Goal: Task Accomplishment & Management: Use online tool/utility

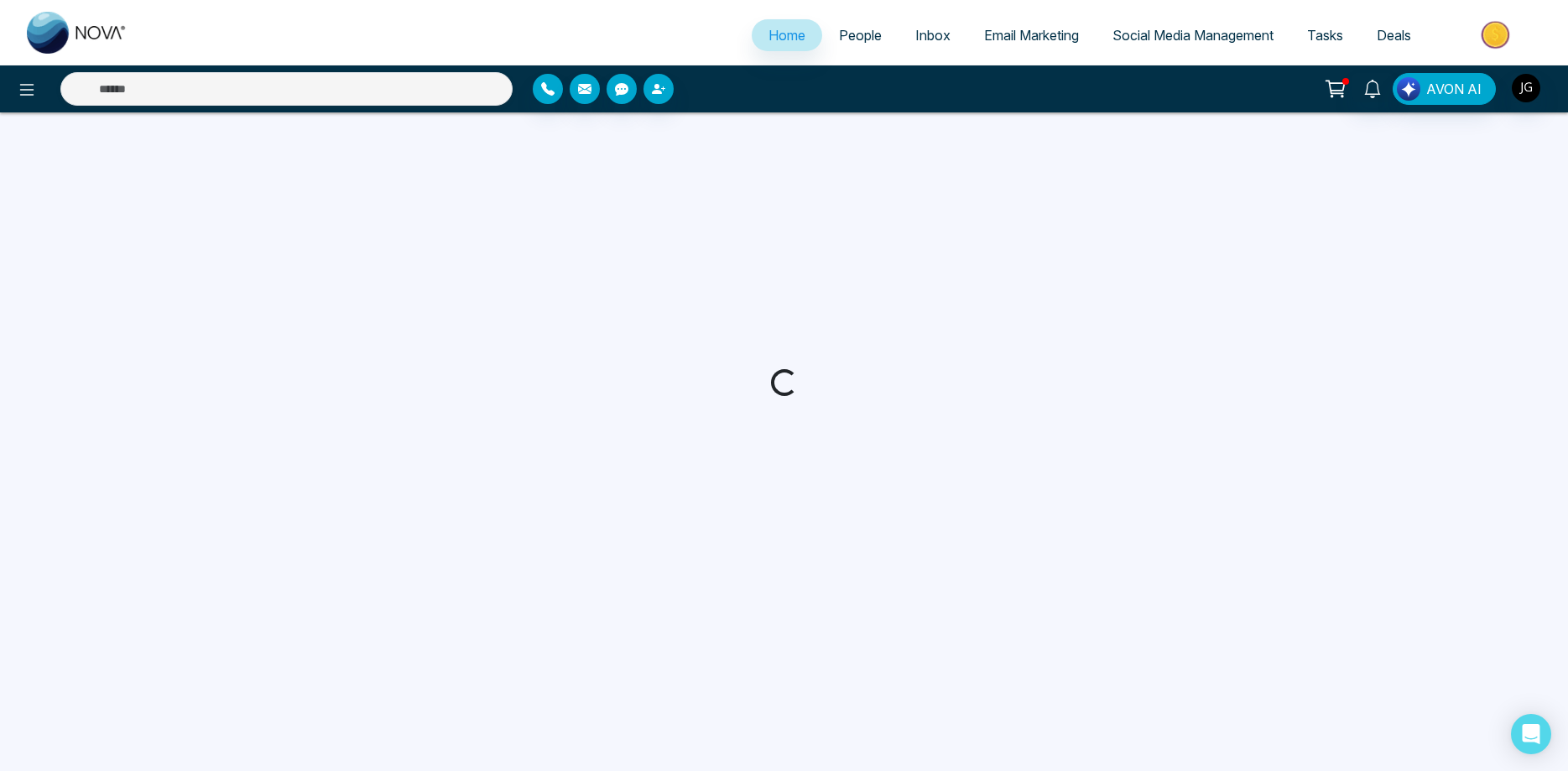
click at [985, 39] on span "Email Marketing" at bounding box center [1031, 35] width 95 height 17
select select "*"
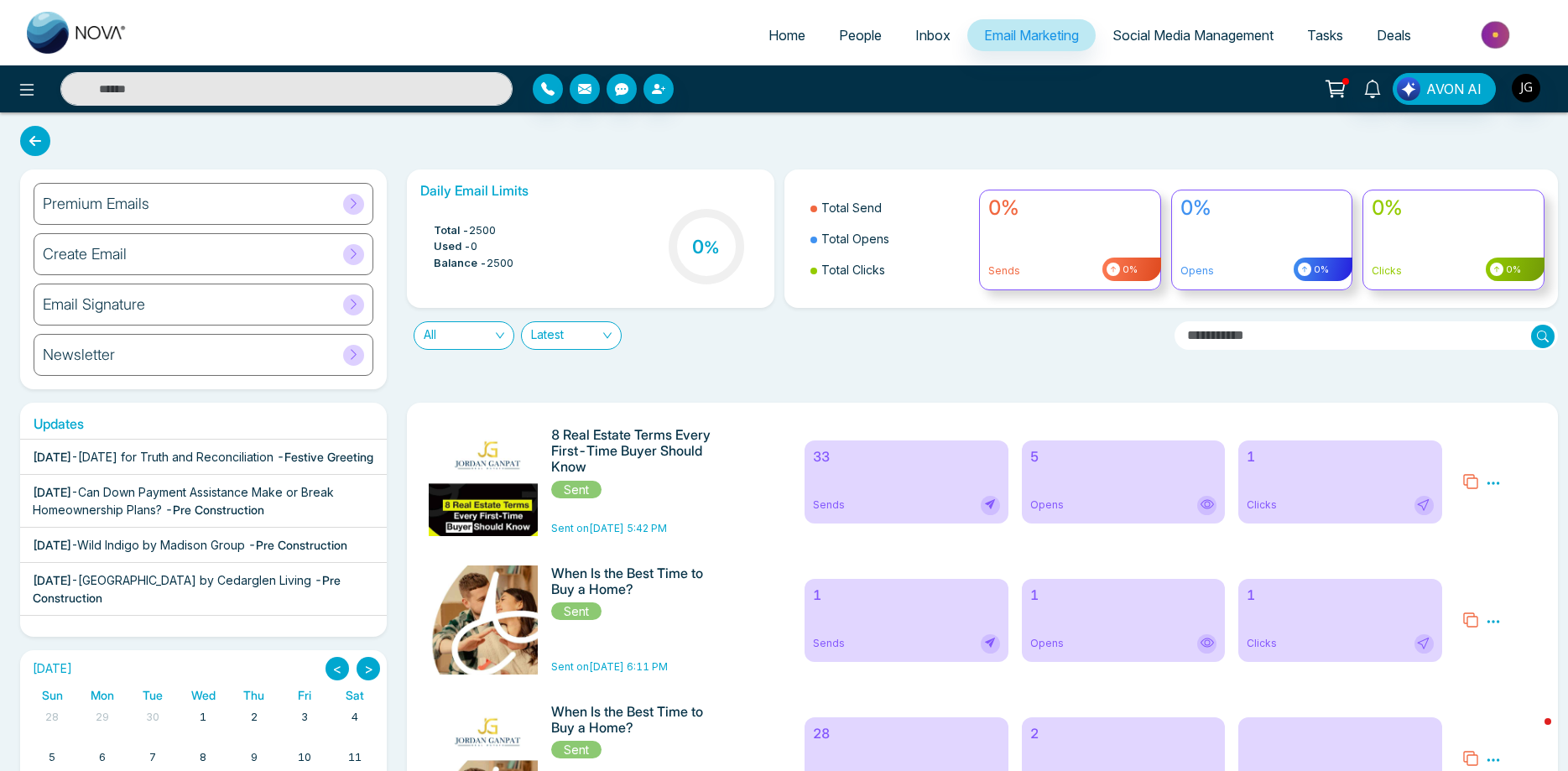
click at [1210, 504] on icon at bounding box center [1206, 504] width 6 height 6
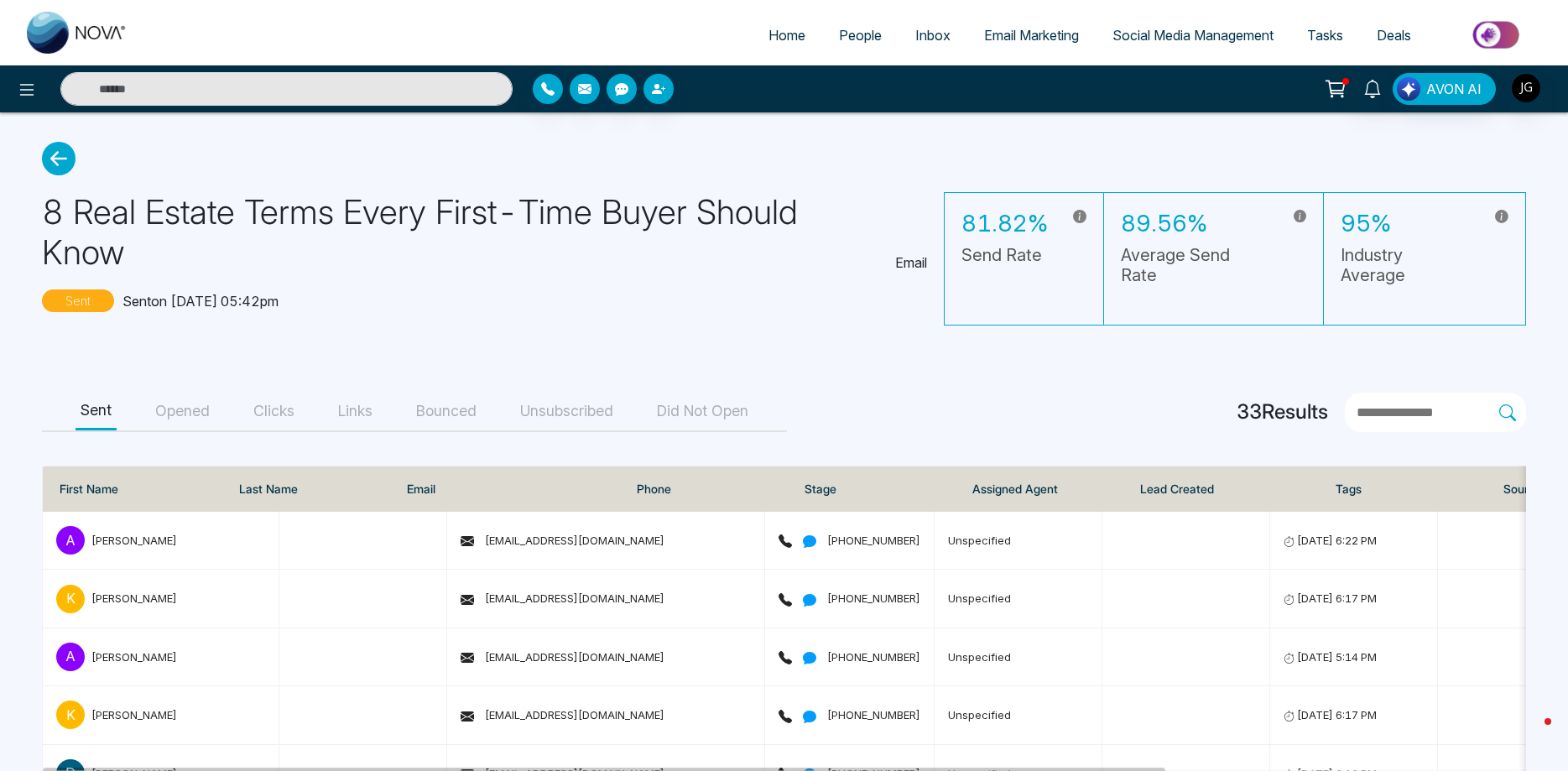
click at [175, 393] on button "Opened" at bounding box center [182, 411] width 65 height 38
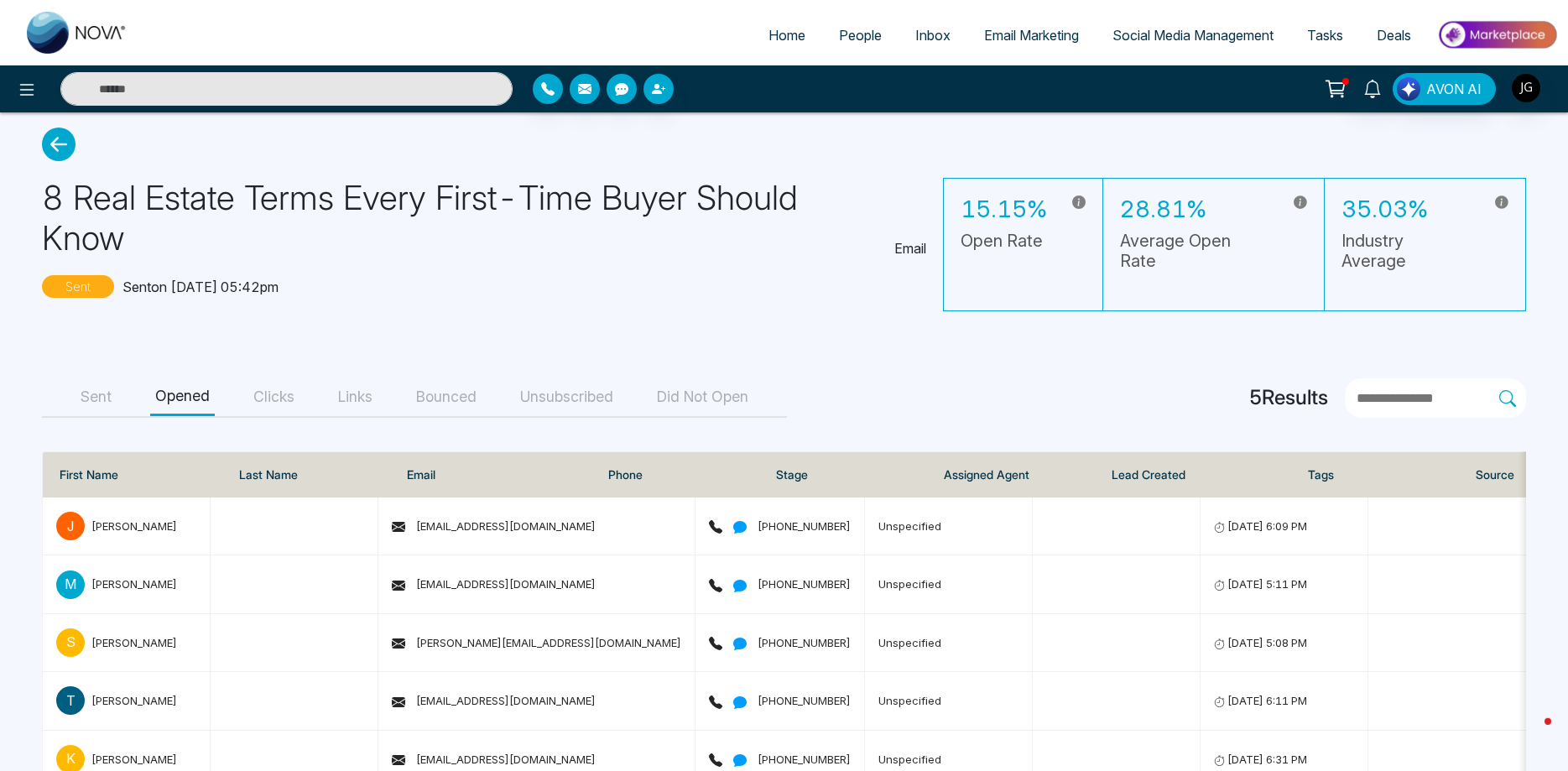
scroll to position [24, 0]
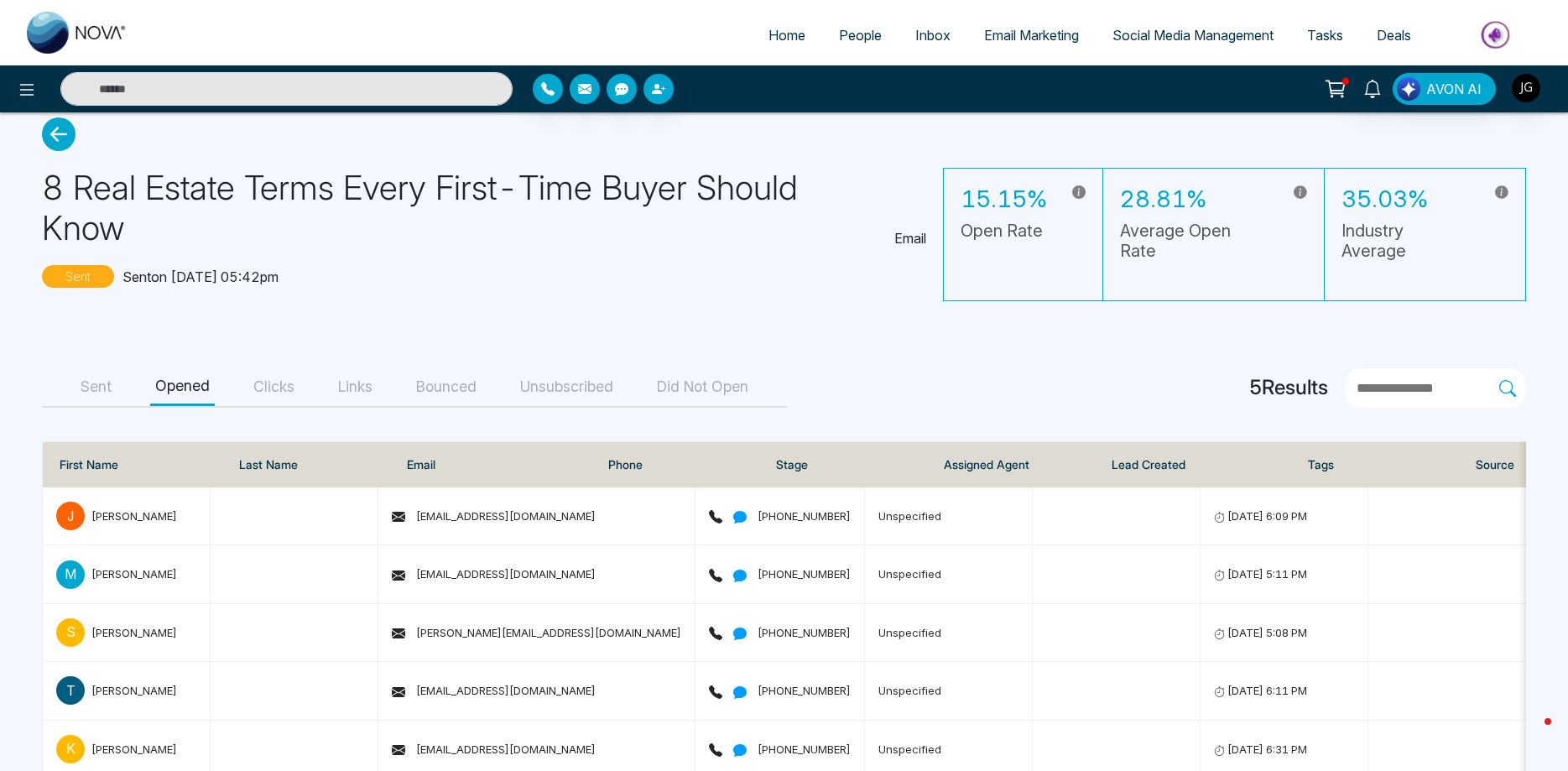
click at [276, 368] on button "Clicks" at bounding box center [274, 387] width 51 height 38
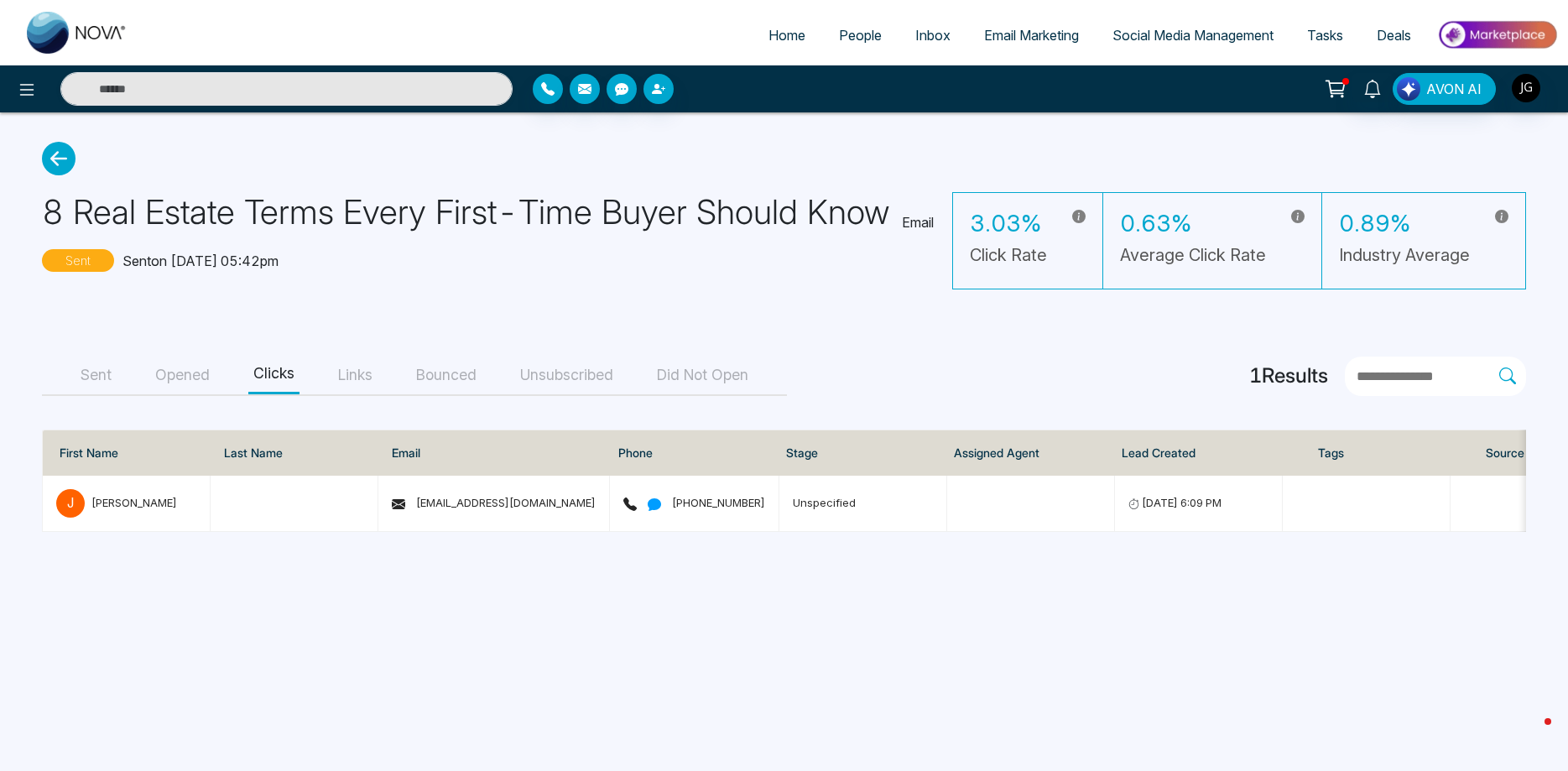
scroll to position [0, 0]
click at [534, 375] on button "Unsubscribed" at bounding box center [567, 375] width 103 height 38
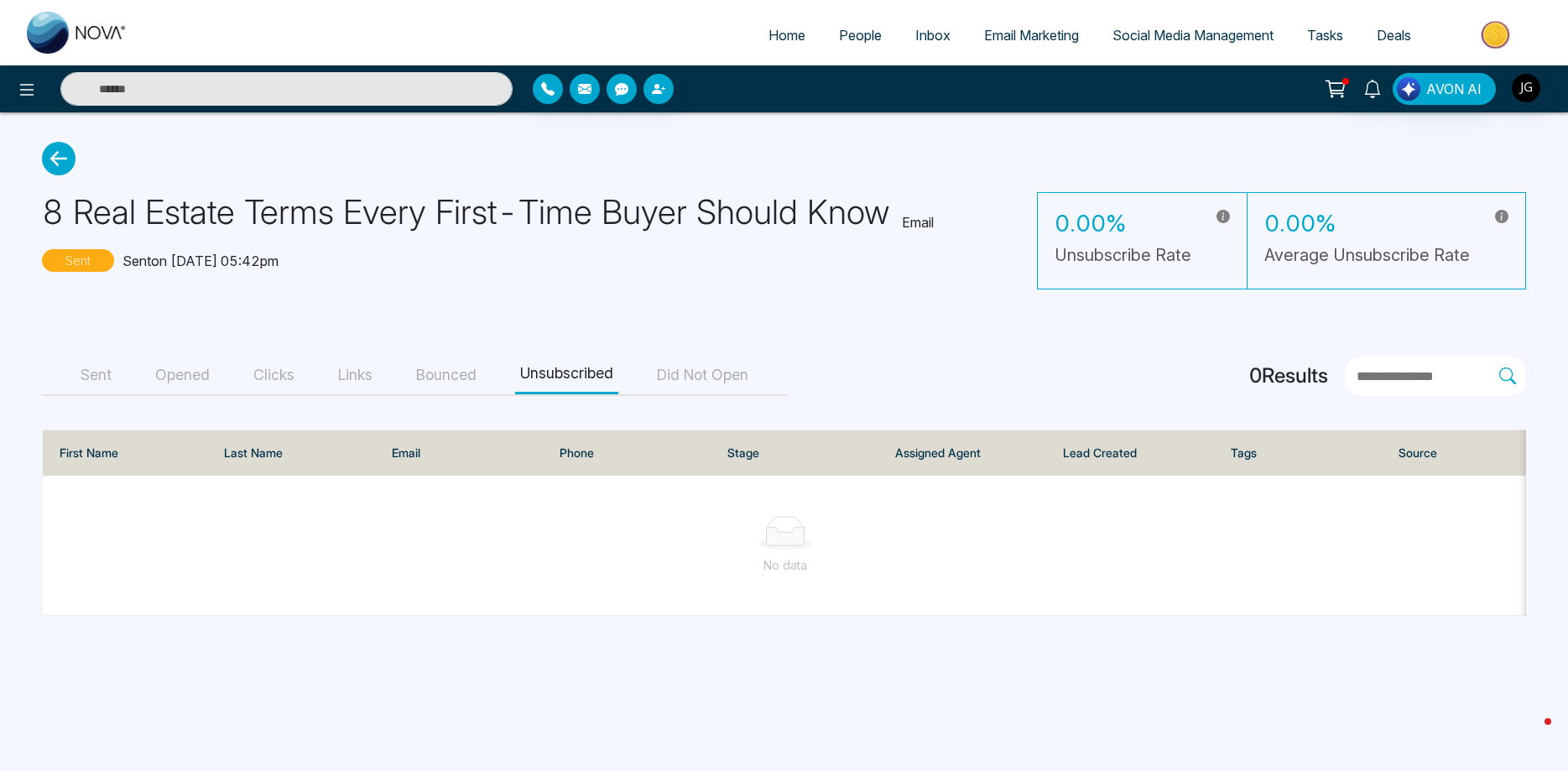
click at [411, 384] on button "Bounced" at bounding box center [447, 375] width 71 height 38
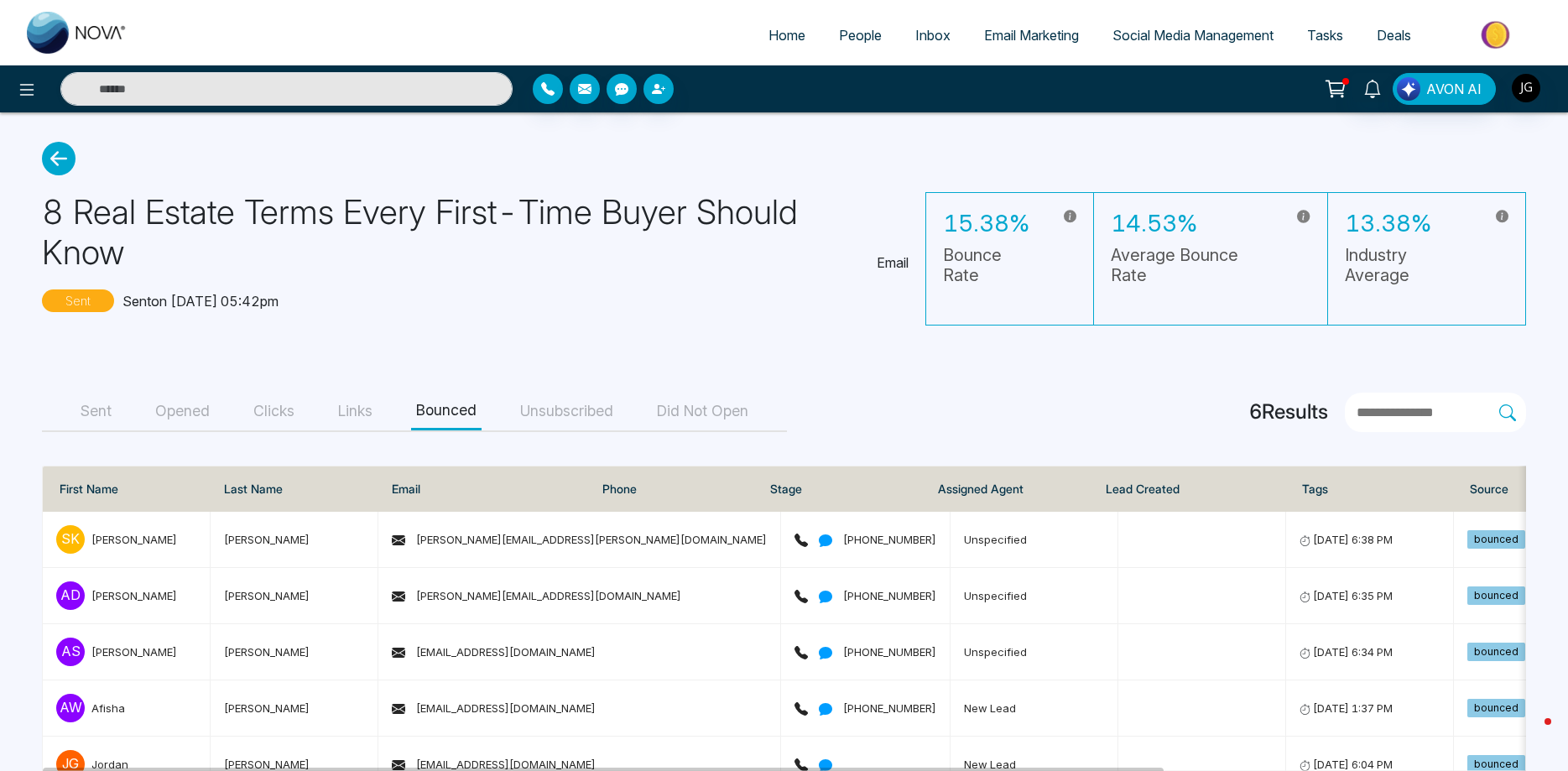
click at [64, 156] on icon at bounding box center [59, 159] width 34 height 34
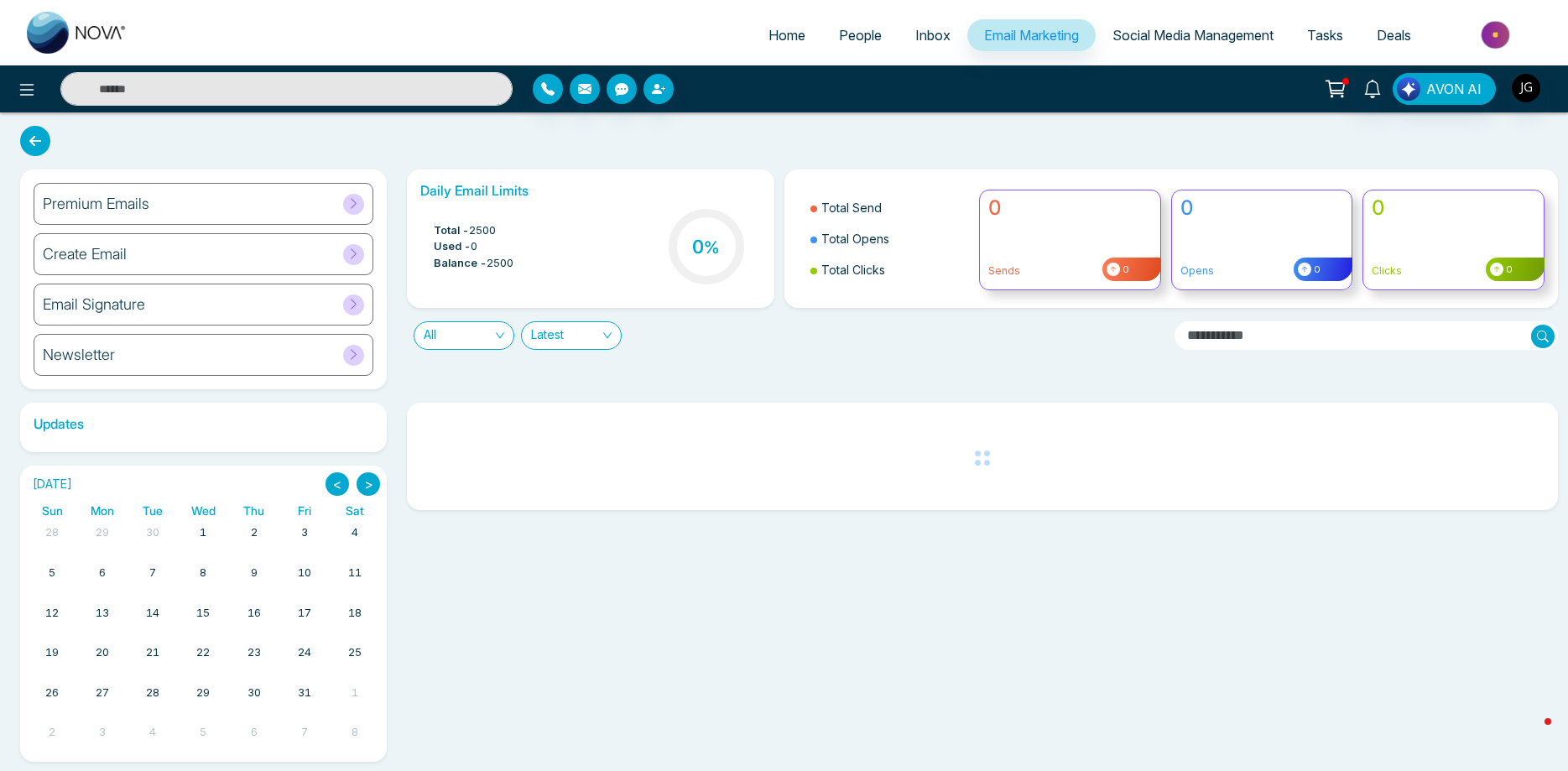
click at [358, 310] on icon at bounding box center [353, 304] width 13 height 13
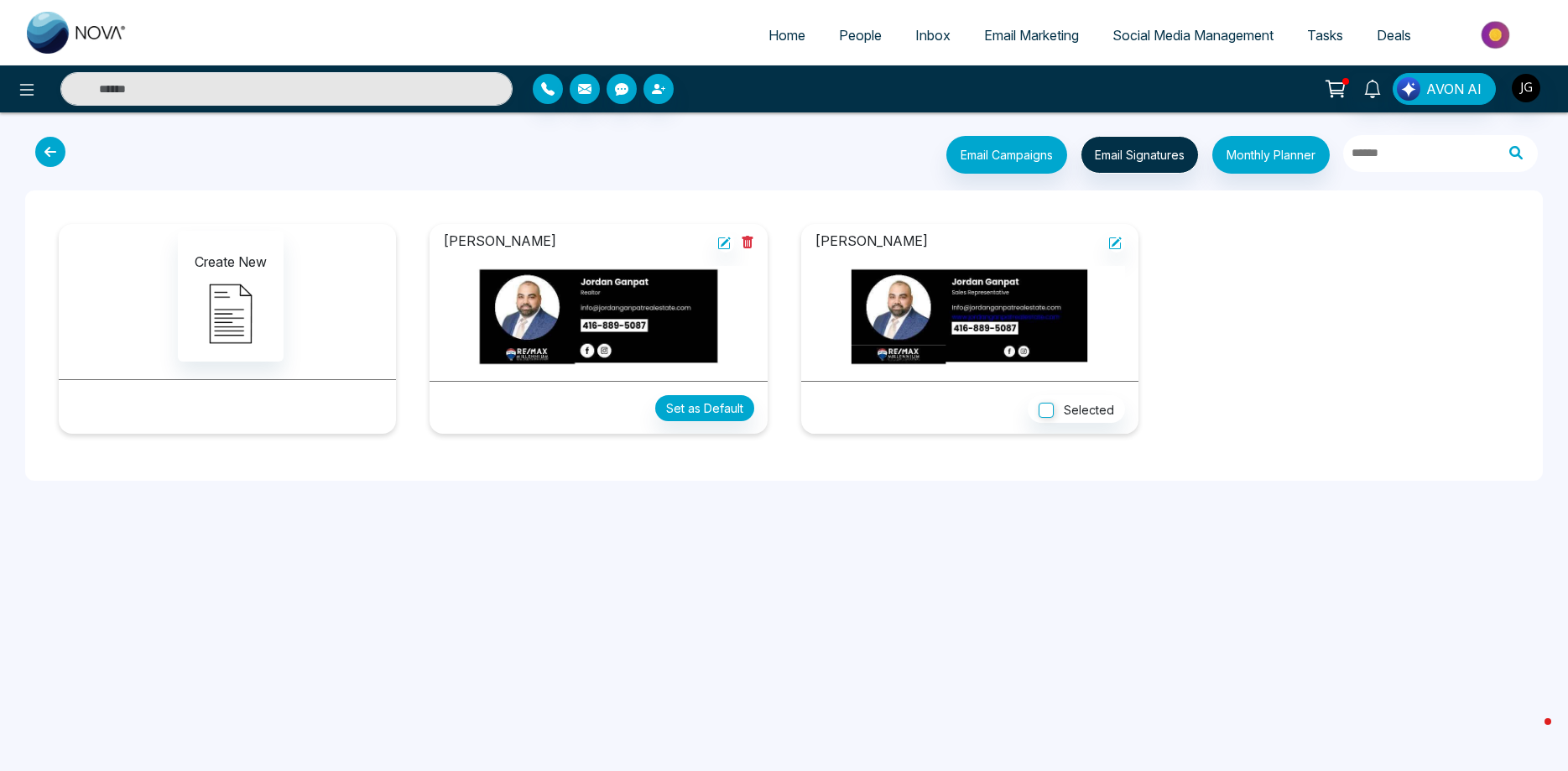
click at [784, 34] on span "Home" at bounding box center [787, 35] width 37 height 17
select select "*"
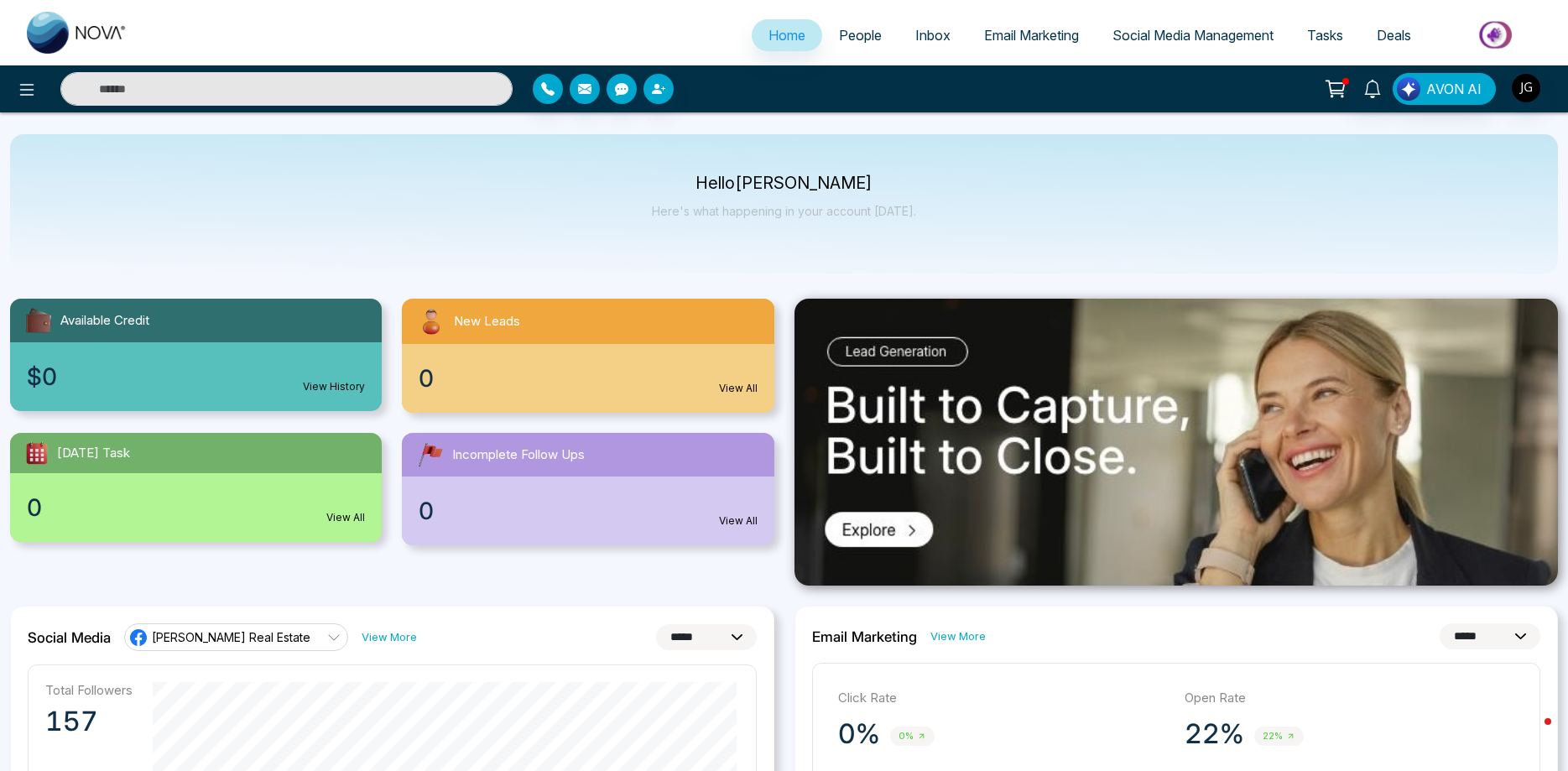
click at [1132, 32] on span "Social Media Management" at bounding box center [1193, 35] width 161 height 17
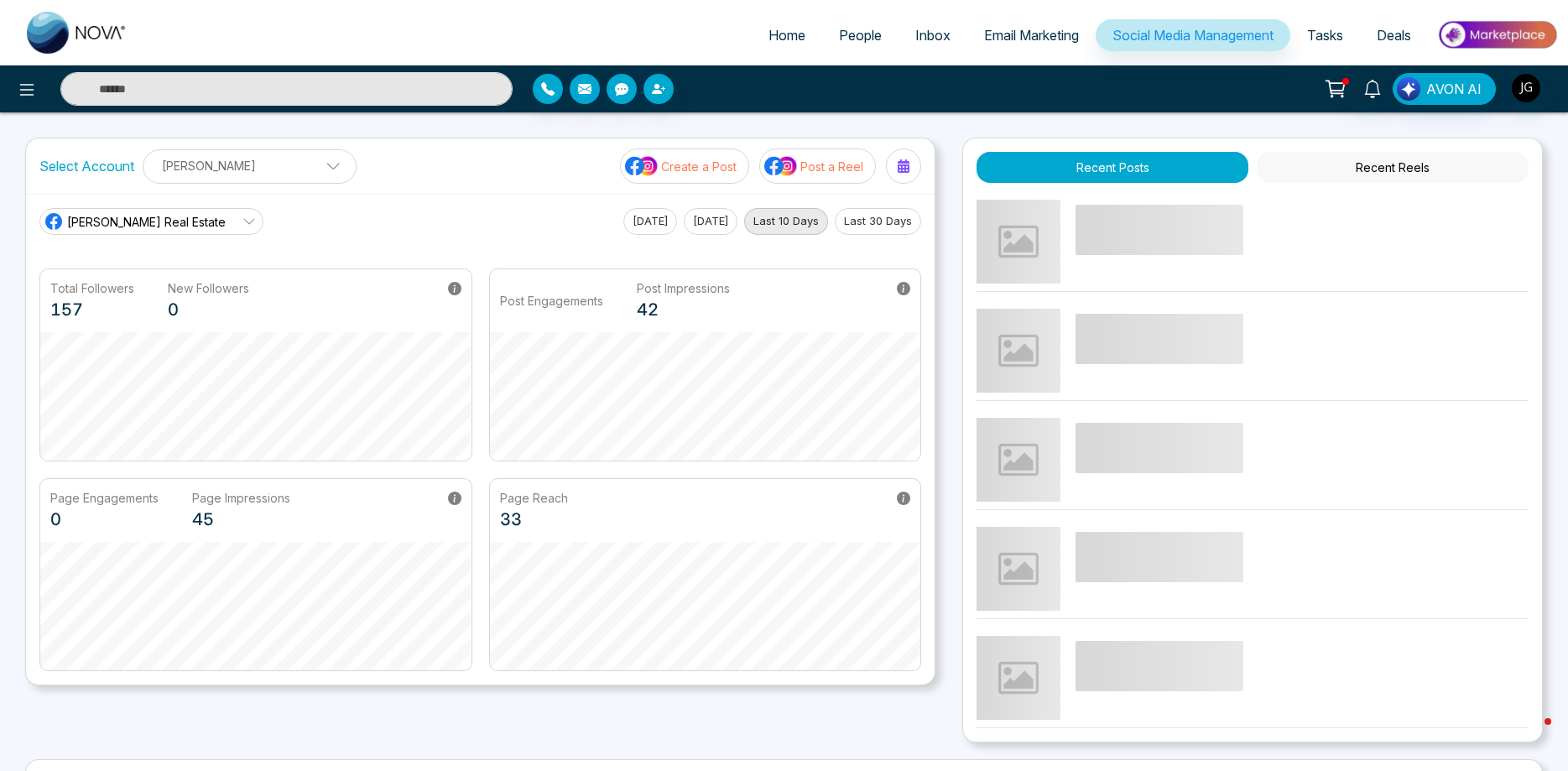
click at [821, 171] on p "Post a Reel" at bounding box center [832, 166] width 63 height 18
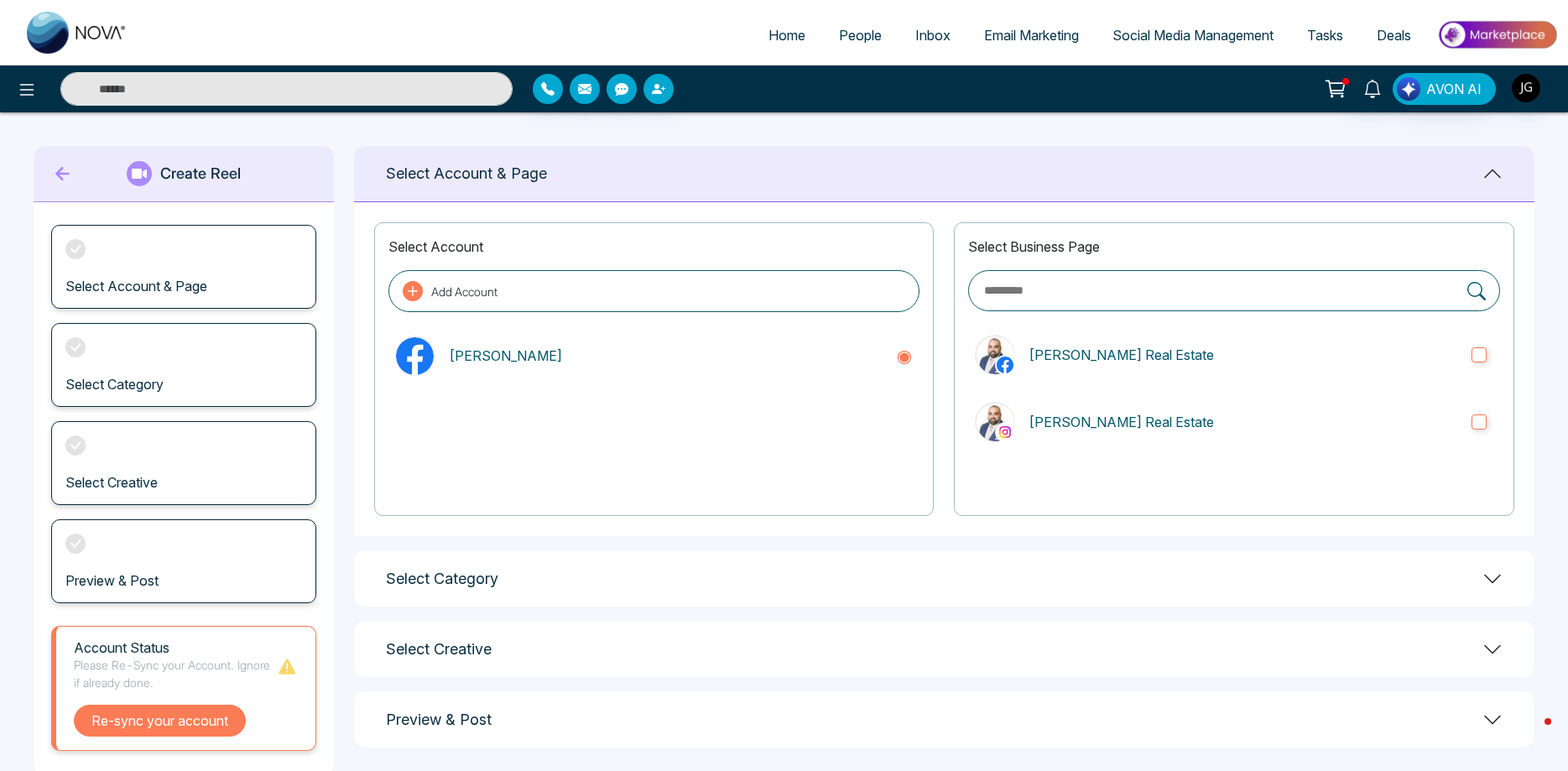
click at [101, 713] on button "Re-sync your account" at bounding box center [159, 721] width 172 height 32
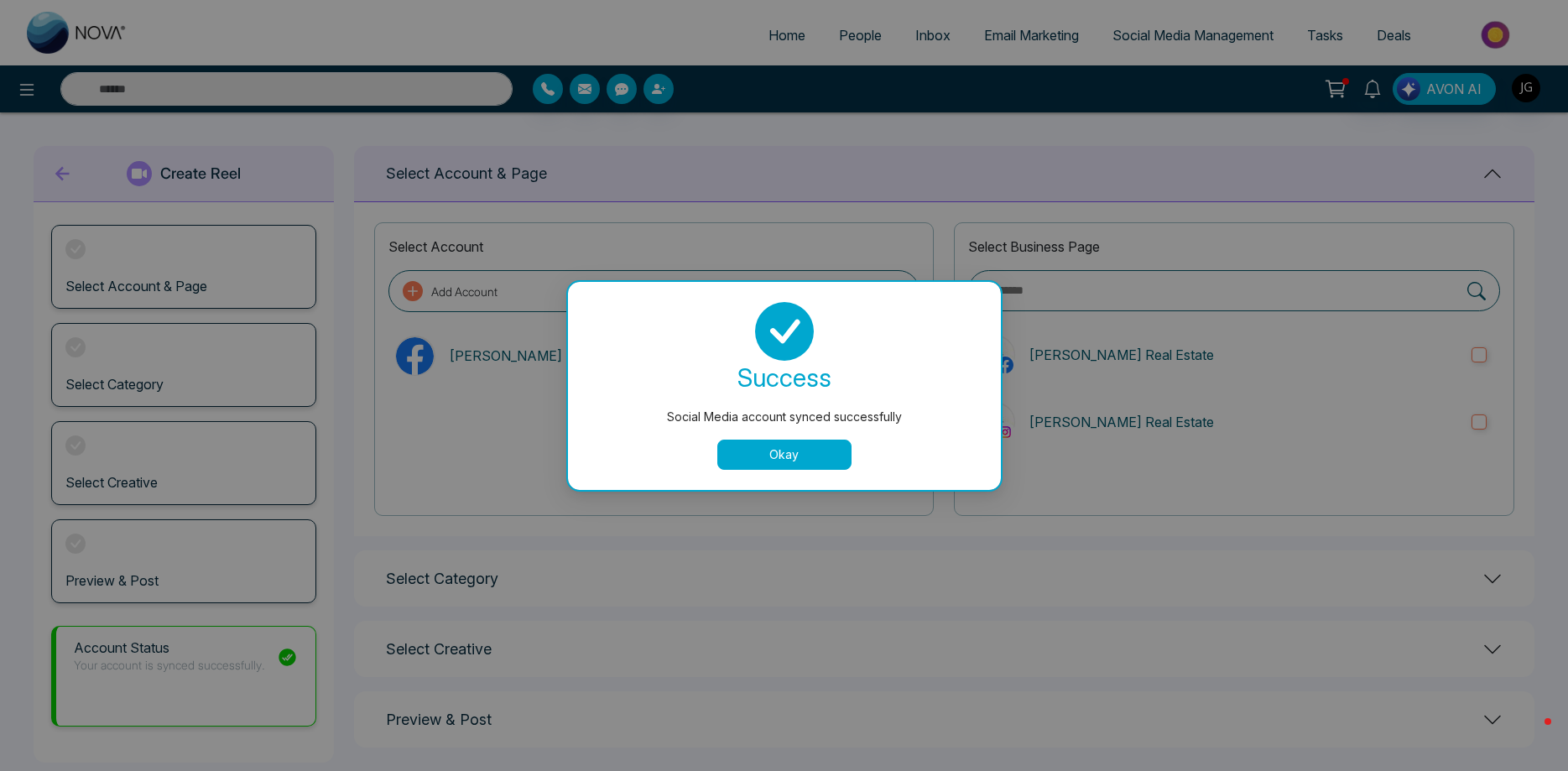
click at [758, 459] on button "Okay" at bounding box center [785, 455] width 134 height 30
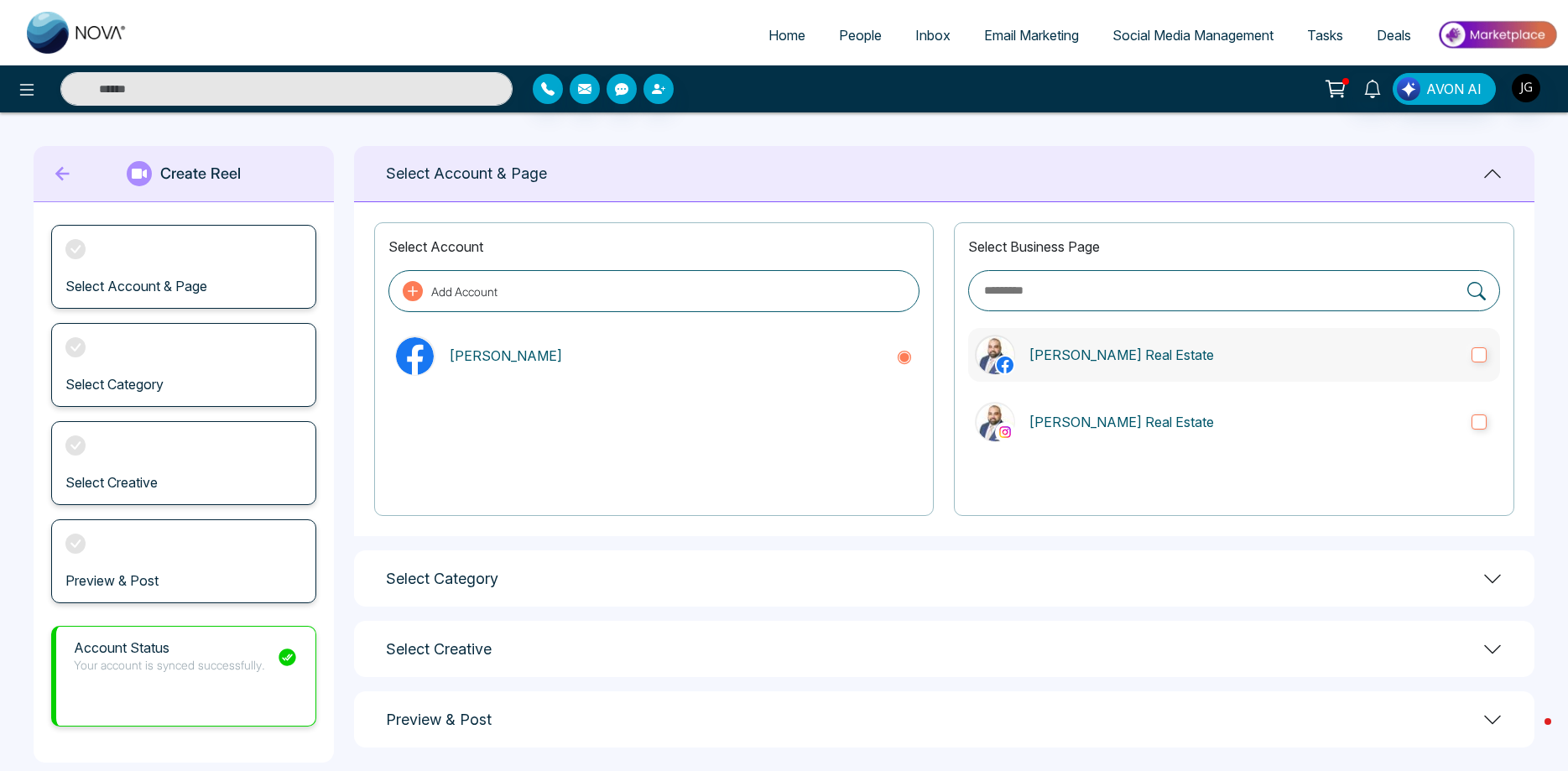
click at [1491, 352] on label "[PERSON_NAME] Real Estate" at bounding box center [1234, 355] width 532 height 54
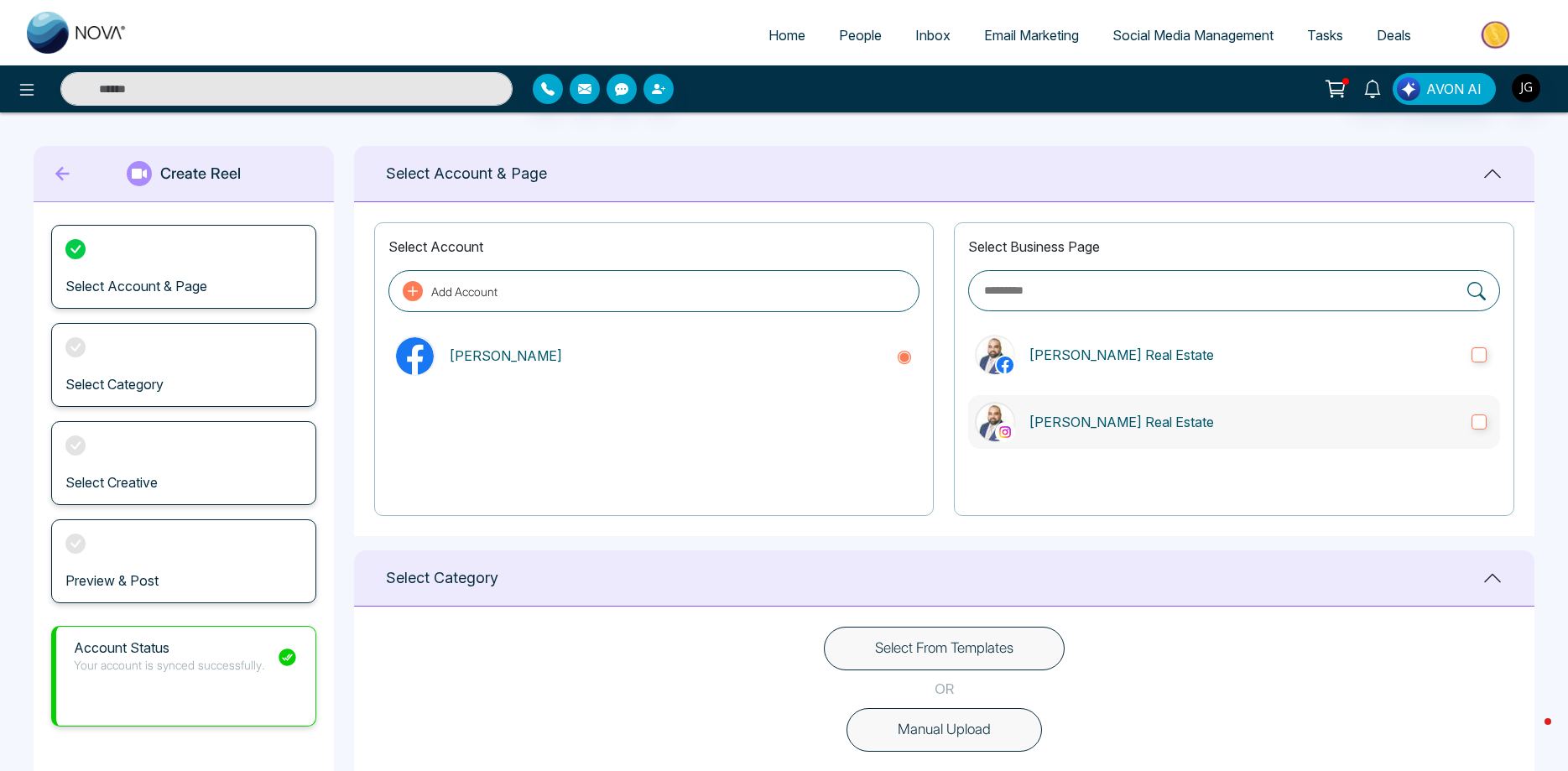
click at [1483, 414] on label "[PERSON_NAME] Real Estate" at bounding box center [1234, 422] width 532 height 54
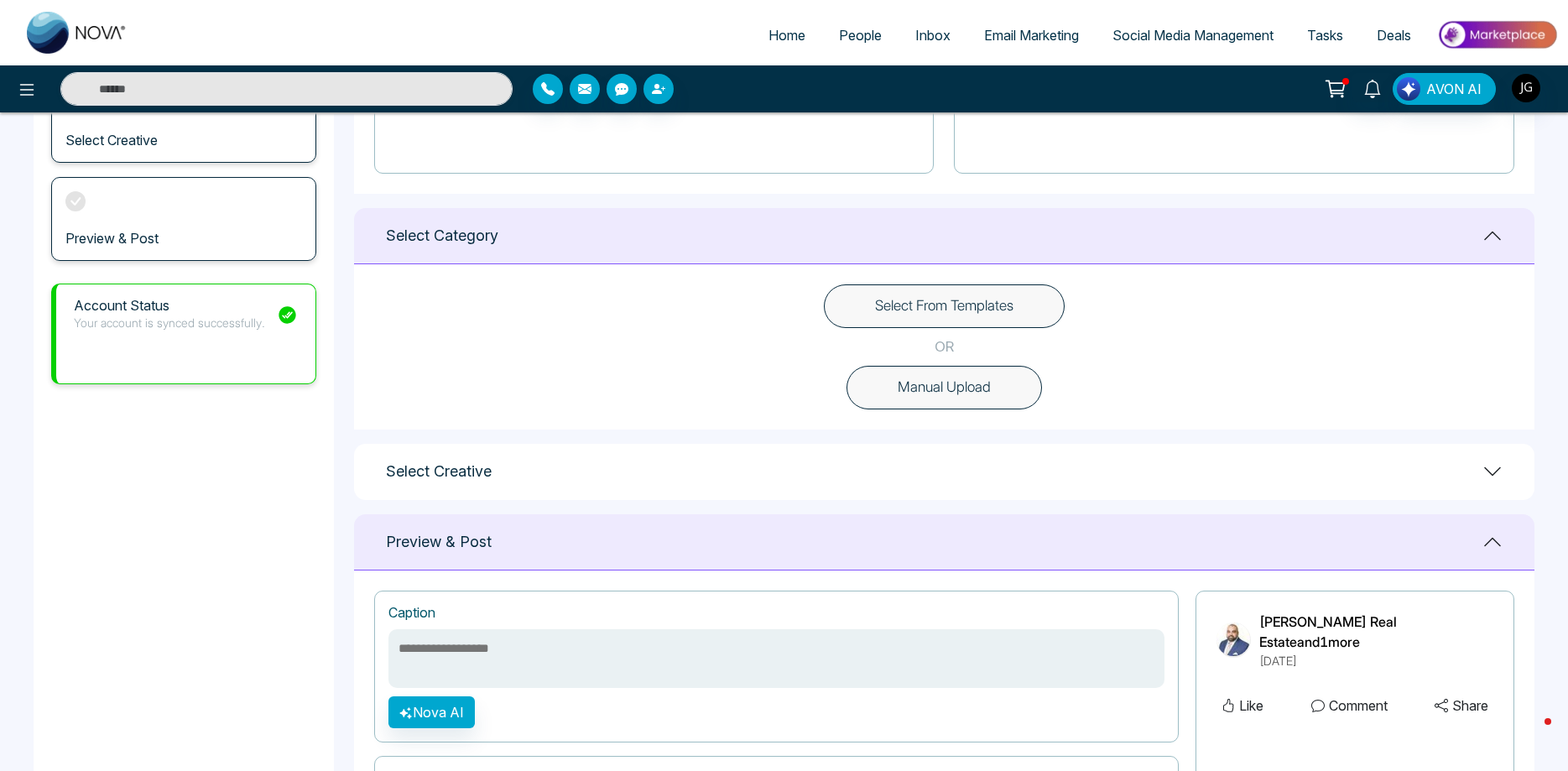
click at [883, 303] on button "Select From Templates" at bounding box center [944, 306] width 241 height 44
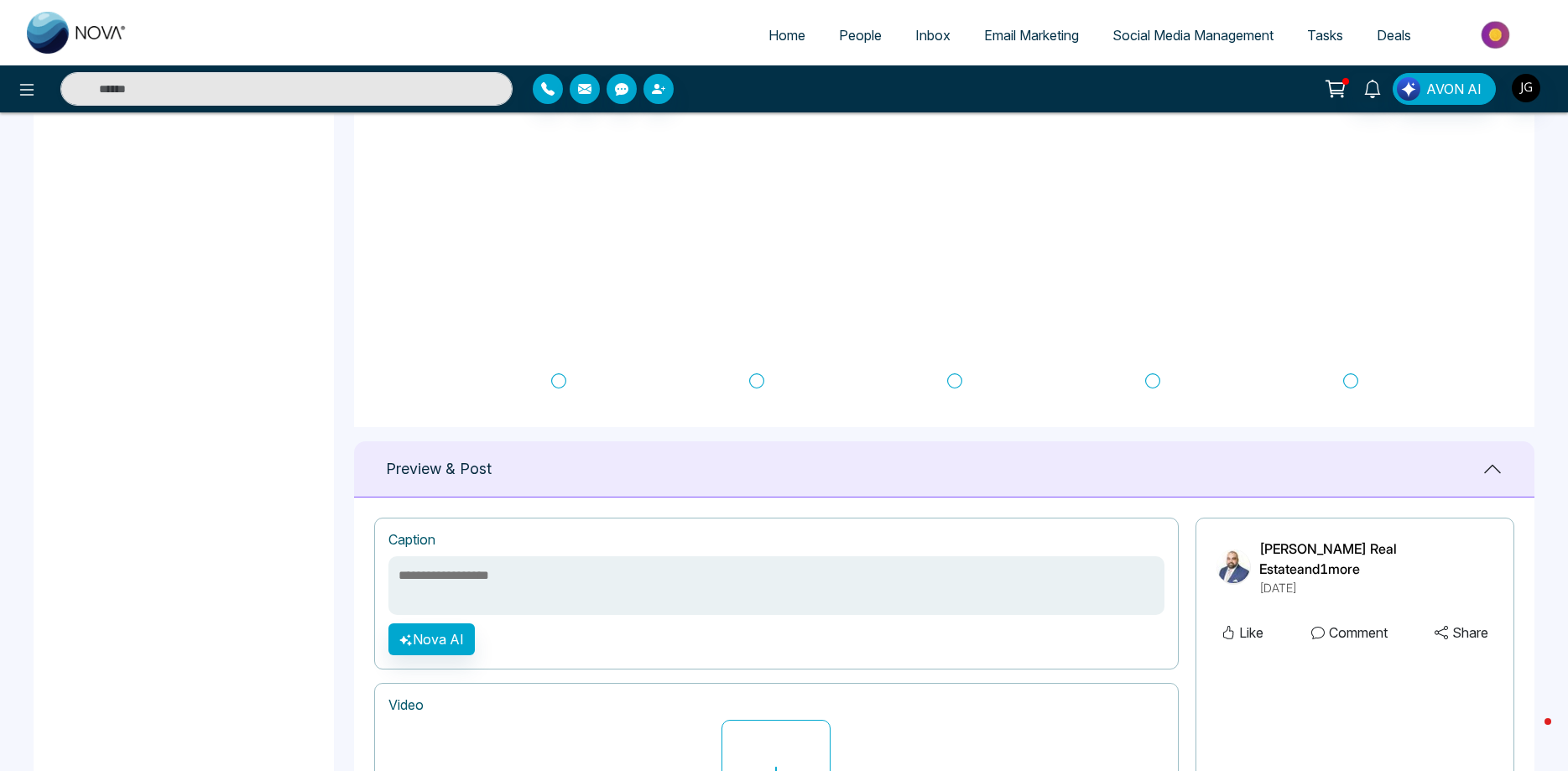
scroll to position [688, 0]
click at [756, 142] on icon at bounding box center [757, 140] width 15 height 17
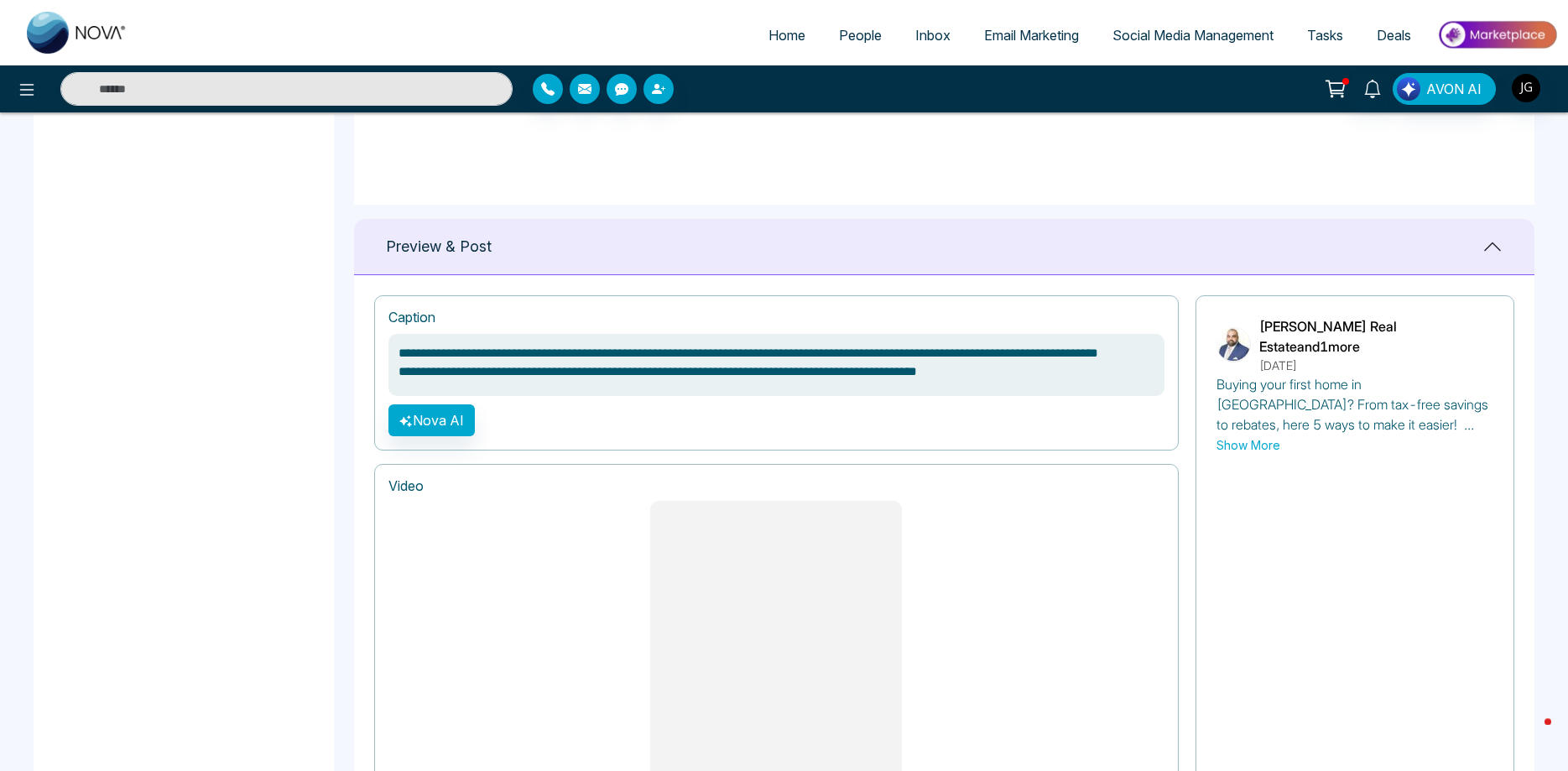
scroll to position [1007, 0]
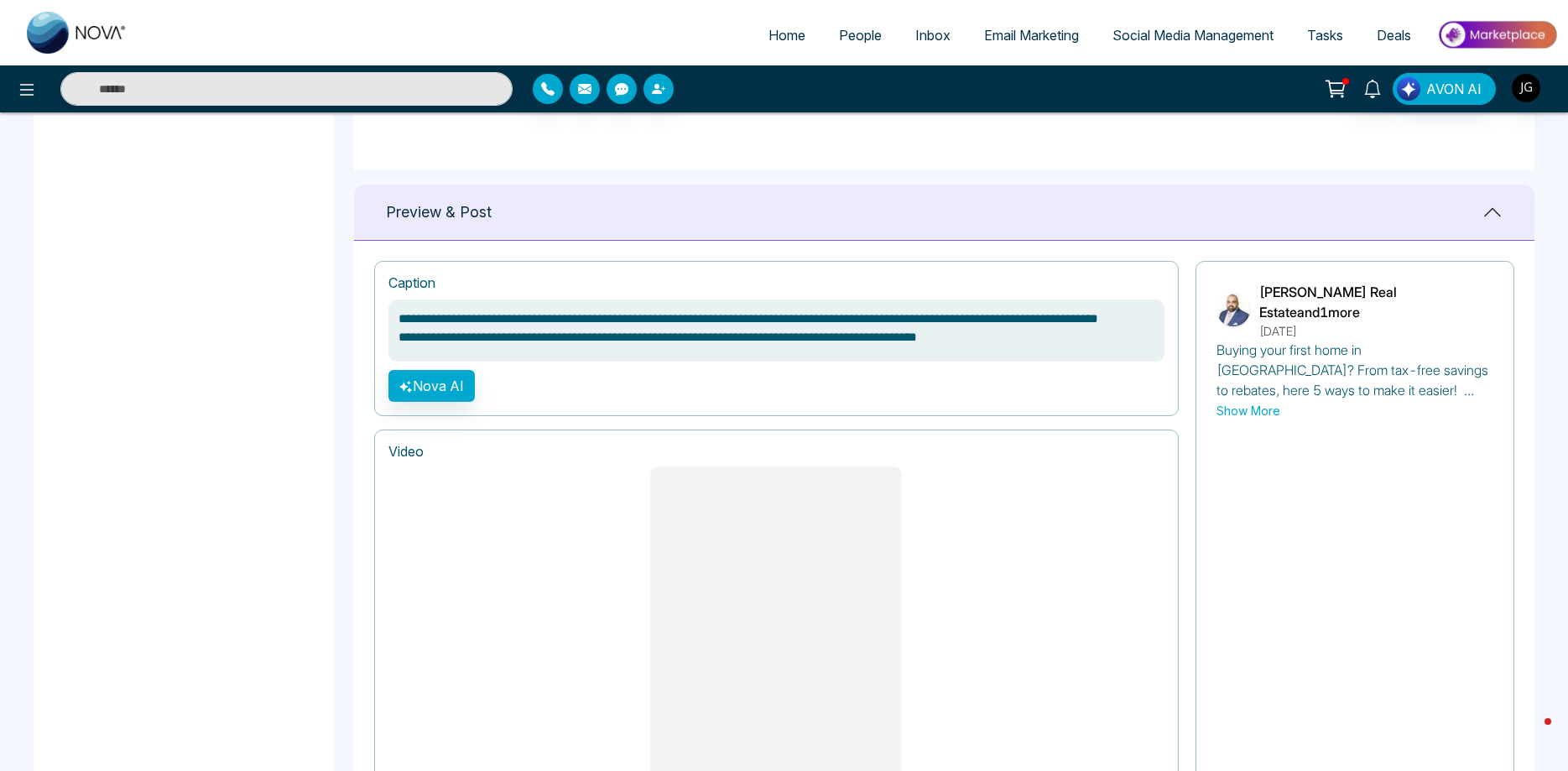
click at [1122, 350] on textarea "**********" at bounding box center [776, 331] width 776 height 62
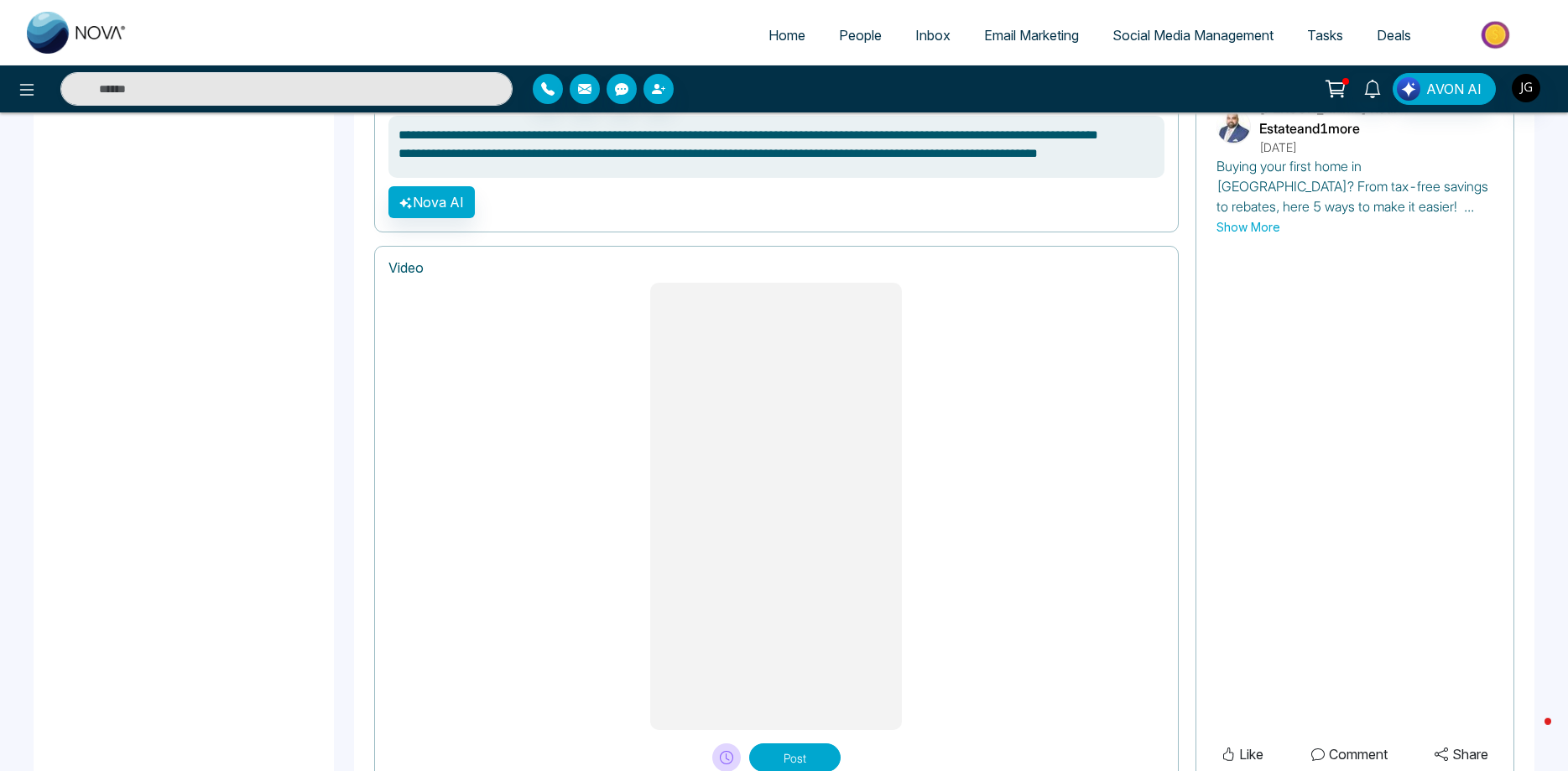
scroll to position [1259, 0]
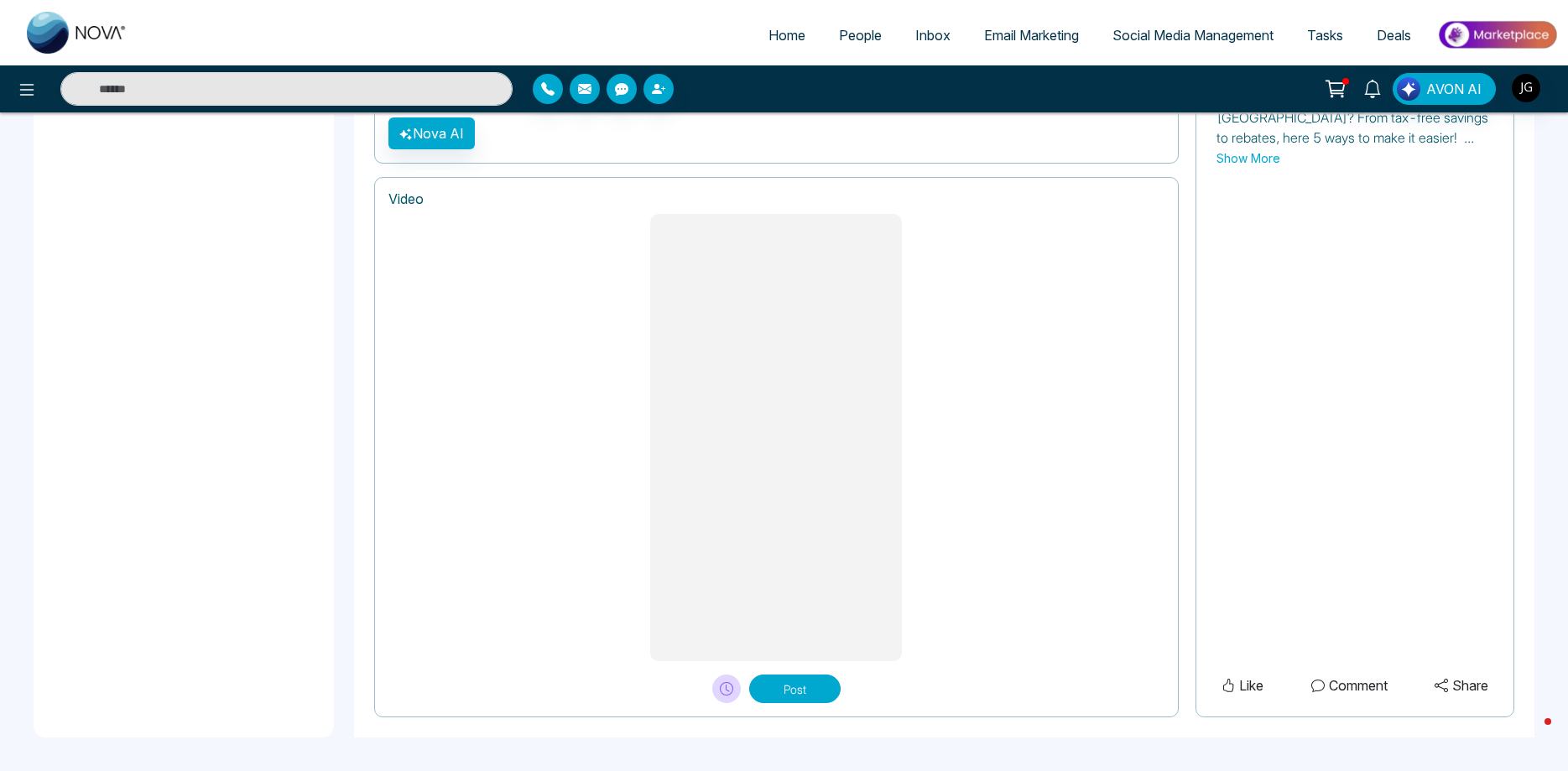
click at [804, 693] on button "Post" at bounding box center [795, 689] width 91 height 29
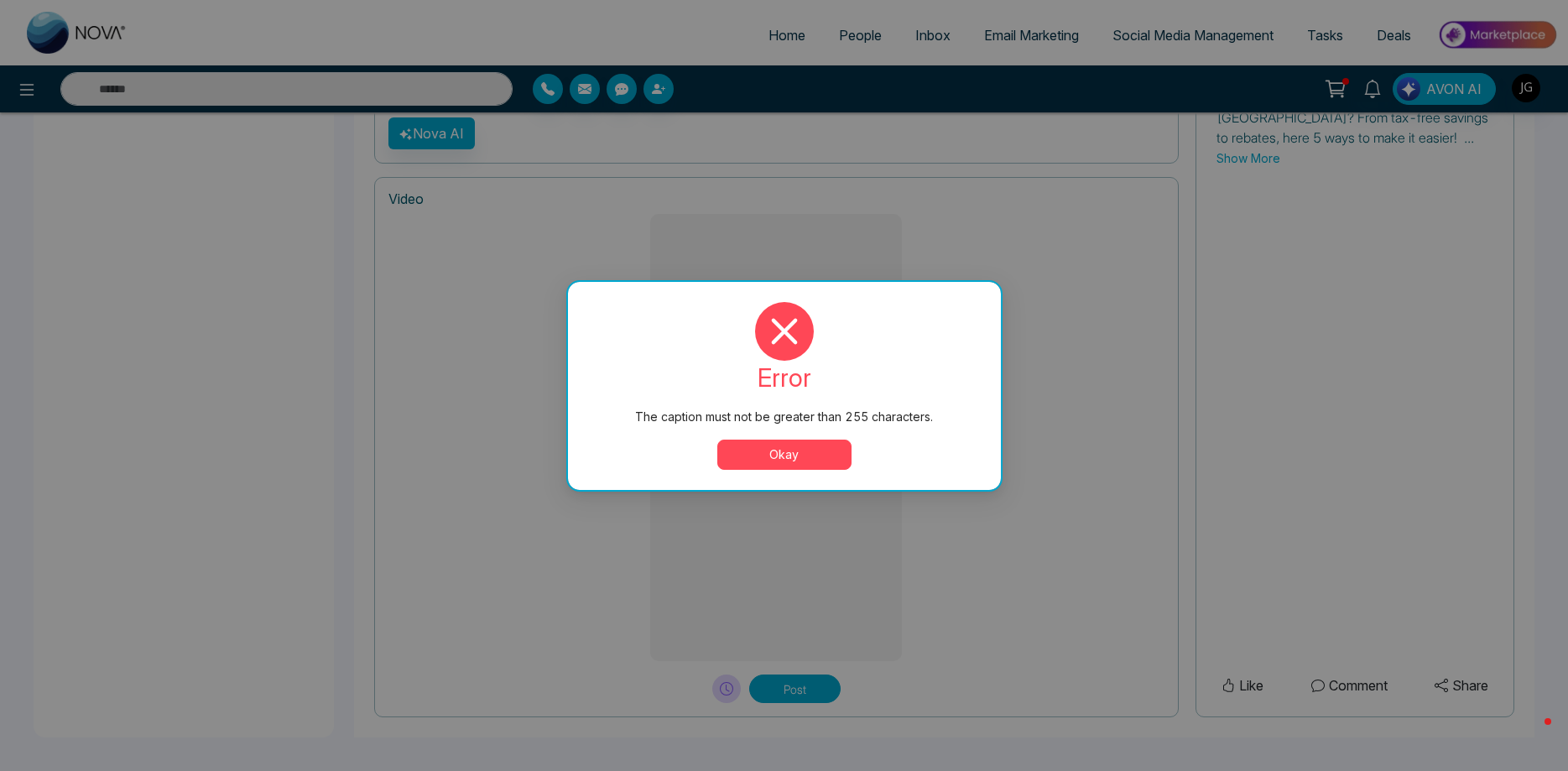
click at [811, 461] on button "Okay" at bounding box center [785, 455] width 134 height 30
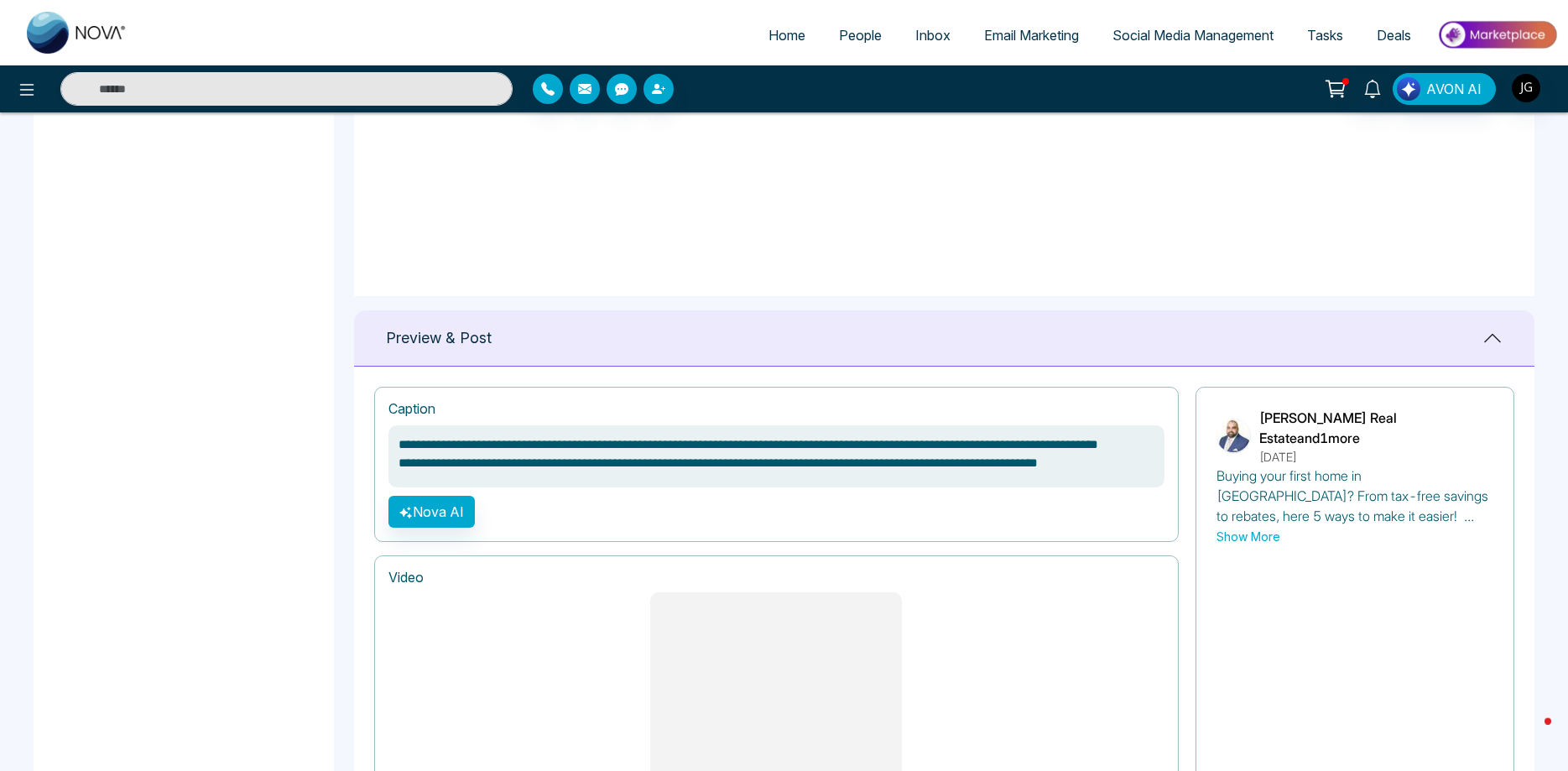
scroll to position [832, 0]
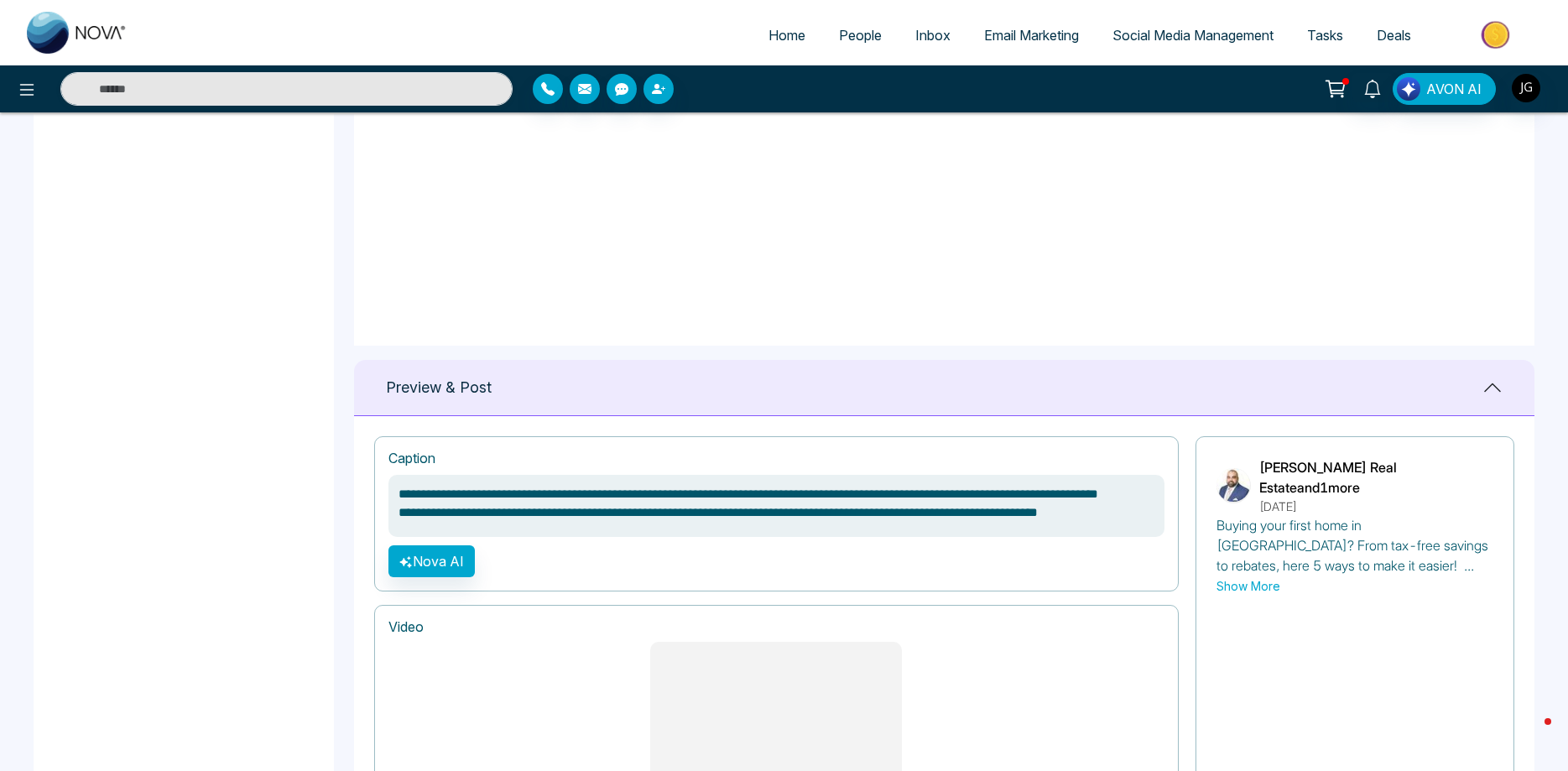
drag, startPoint x: 551, startPoint y: 518, endPoint x: 368, endPoint y: 518, distance: 183.0
click at [389, 518] on textarea "**********" at bounding box center [776, 506] width 776 height 62
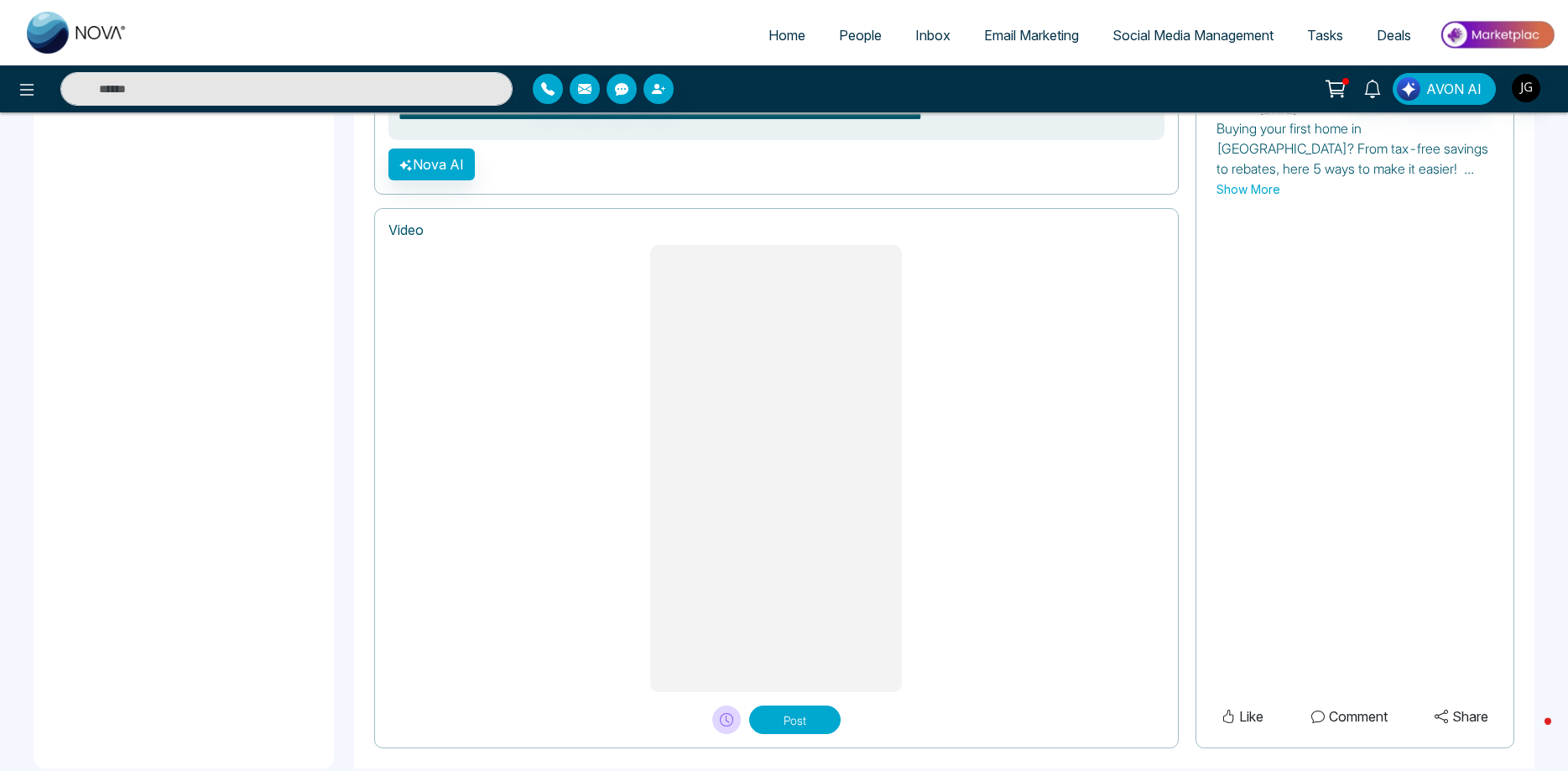
scroll to position [1259, 0]
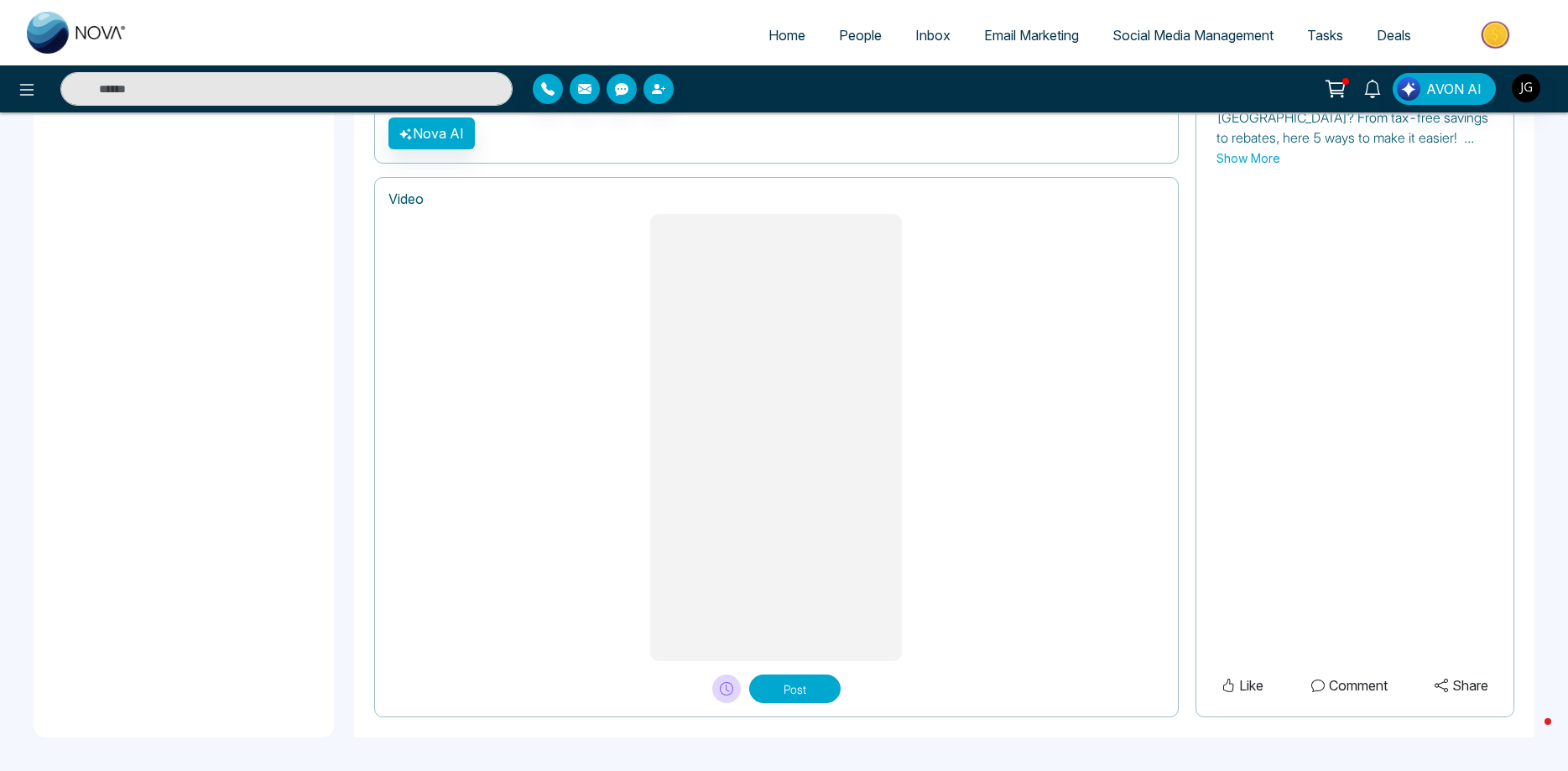
type textarea "**********"
click at [805, 684] on button "Post" at bounding box center [795, 689] width 91 height 29
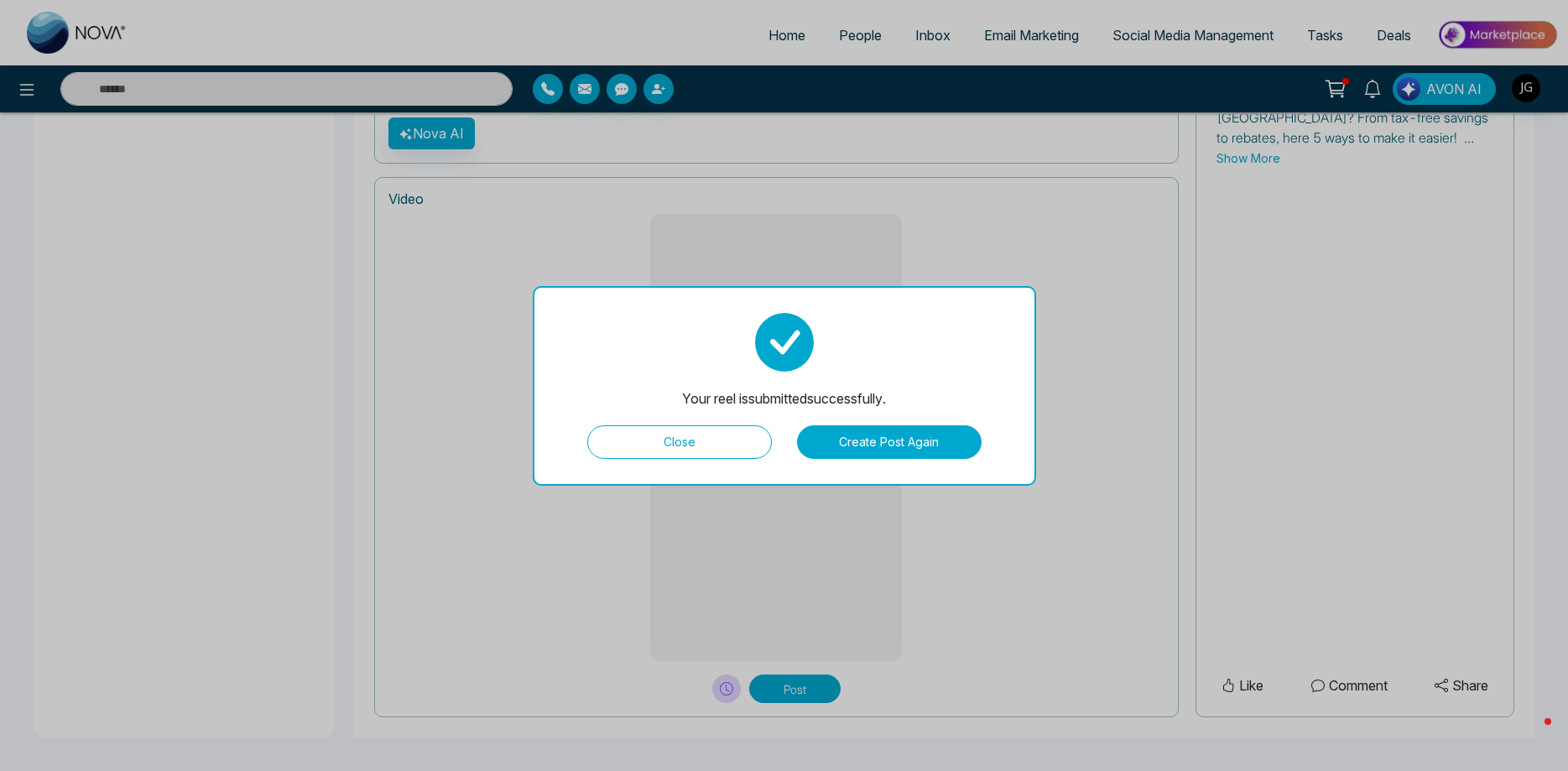
click at [727, 437] on button "Close" at bounding box center [680, 442] width 185 height 34
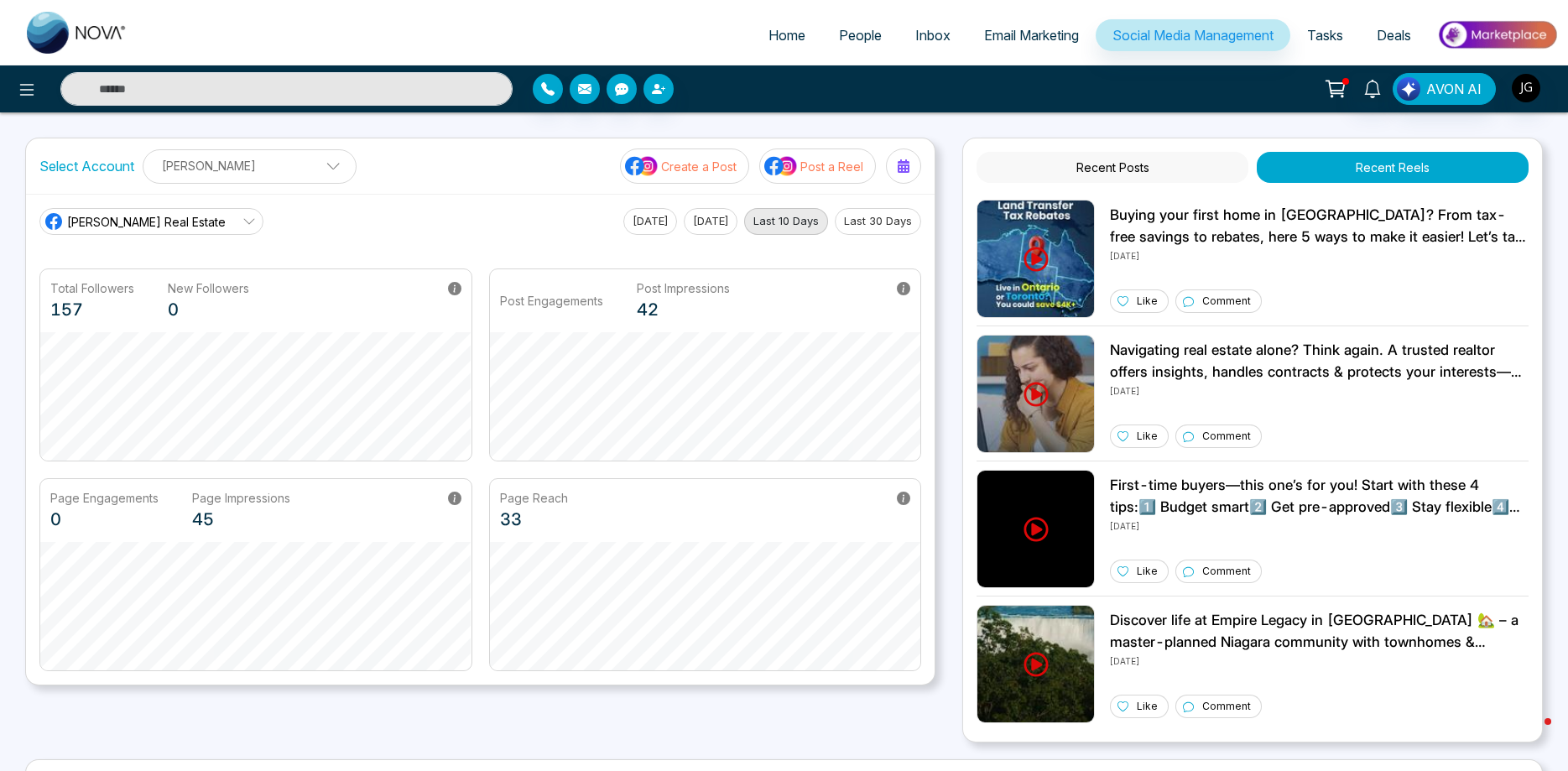
click at [1012, 39] on span "Email Marketing" at bounding box center [1031, 35] width 95 height 17
